Goal: Find specific page/section: Find specific page/section

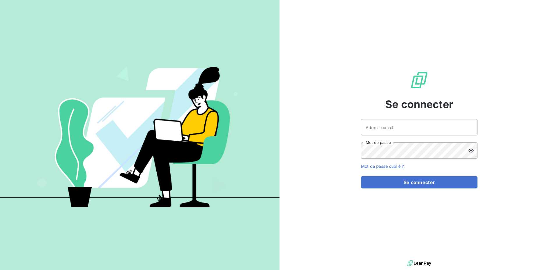
type input "[PERSON_NAME][EMAIL_ADDRESS][DOMAIN_NAME]"
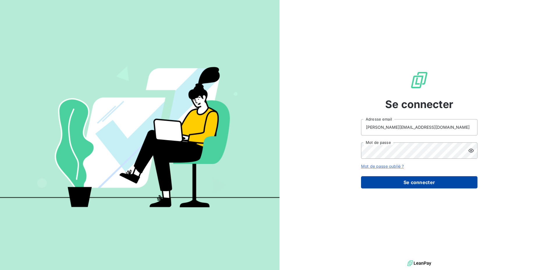
click at [435, 181] on button "Se connecter" at bounding box center [419, 182] width 117 height 12
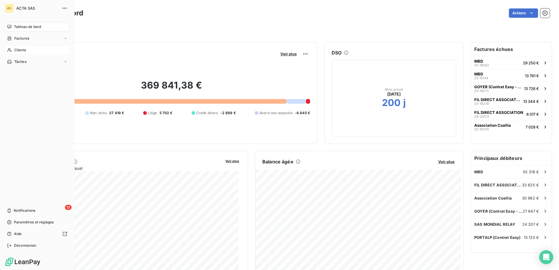
click at [10, 52] on div "Clients" at bounding box center [37, 49] width 65 height 9
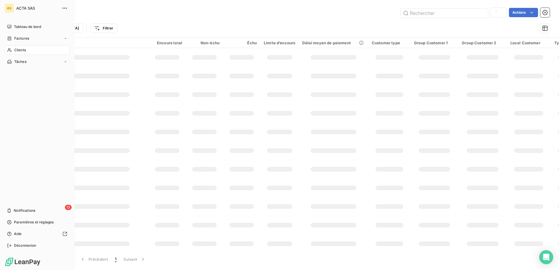
type input "1C2F"
click at [451, 13] on input "text" at bounding box center [444, 12] width 87 height 9
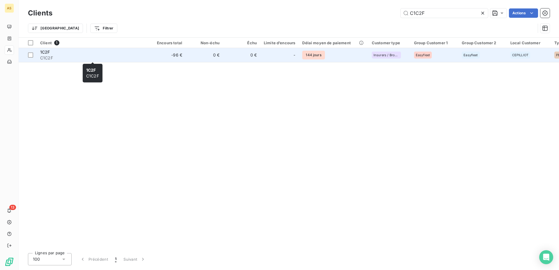
type input "C1C2F"
click at [44, 57] on span "C1C2F" at bounding box center [92, 58] width 105 height 6
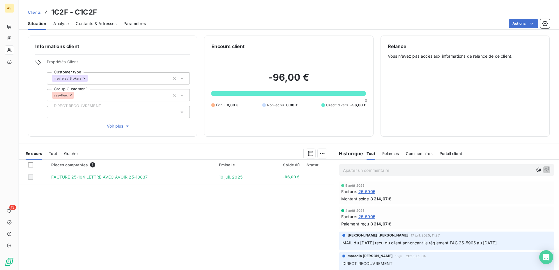
click at [54, 155] on span "Tout" at bounding box center [53, 153] width 8 height 5
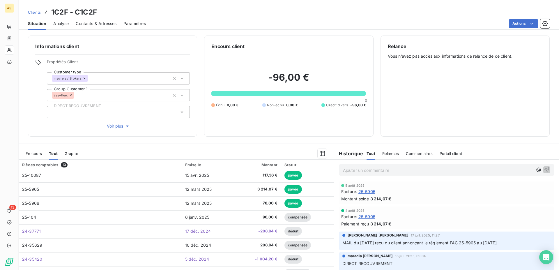
click at [32, 14] on span "Clients" at bounding box center [34, 12] width 13 height 5
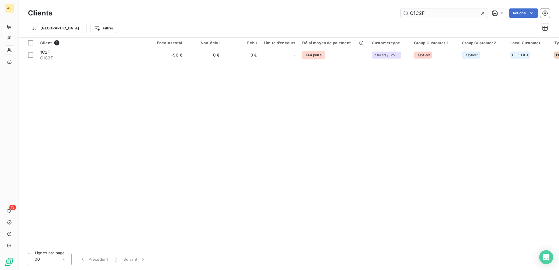
drag, startPoint x: 427, startPoint y: 15, endPoint x: 362, endPoint y: 8, distance: 64.4
click at [401, 8] on input "C1C2F" at bounding box center [444, 12] width 87 height 9
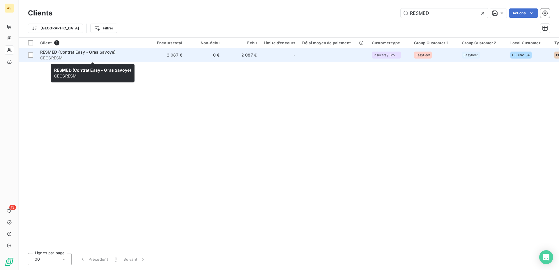
type input "RESMED"
click at [69, 54] on span "RESMED (Contrat Easy - Gras Savoye)" at bounding box center [77, 52] width 75 height 5
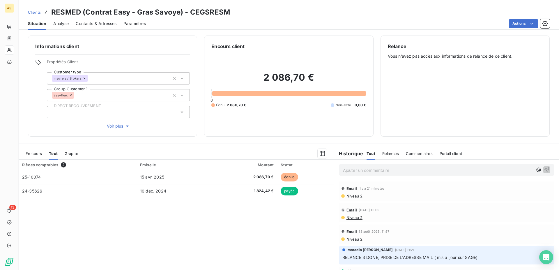
scroll to position [2, 0]
click at [351, 215] on span "Niveau 2" at bounding box center [354, 216] width 17 height 5
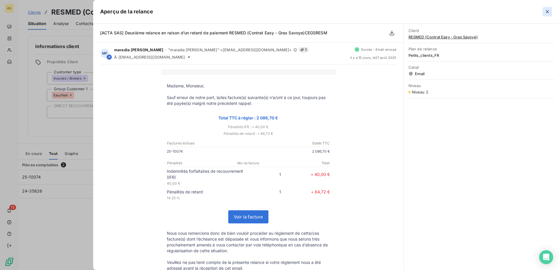
click at [550, 11] on icon "button" at bounding box center [548, 12] width 6 height 6
